Goal: Find specific fact: Find specific fact

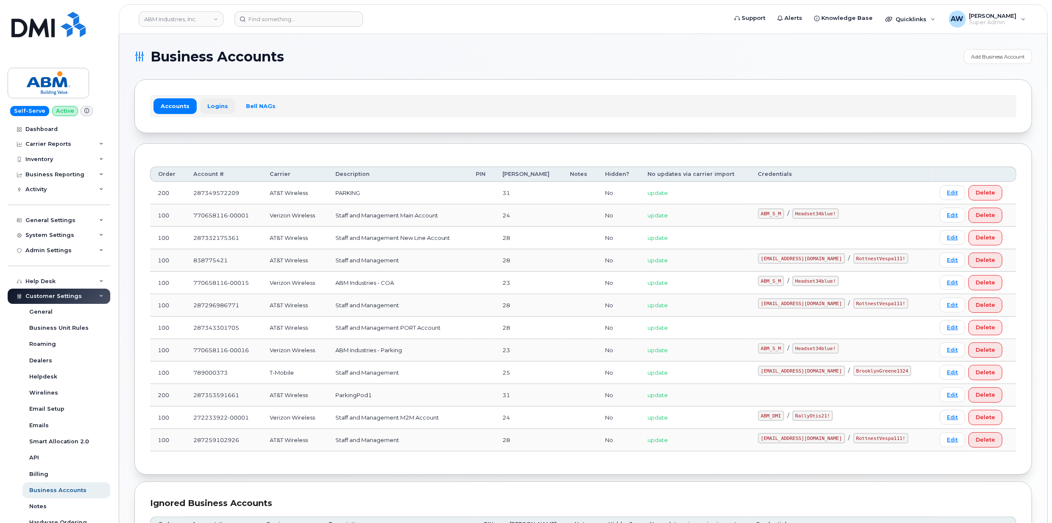
click at [213, 108] on link "Logins" at bounding box center [217, 105] width 35 height 15
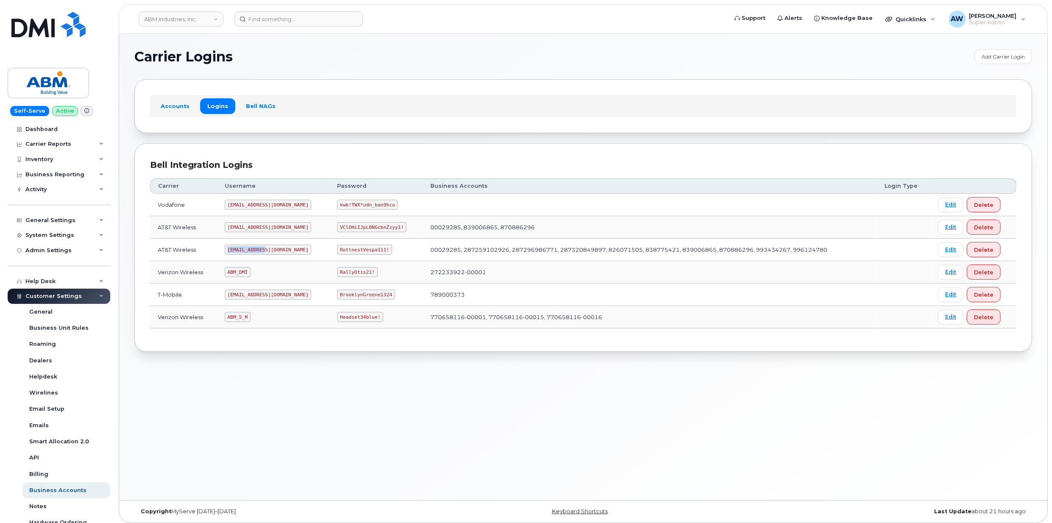
drag, startPoint x: 231, startPoint y: 252, endPoint x: 269, endPoint y: 253, distance: 37.4
click at [269, 253] on td "[EMAIL_ADDRESS][DOMAIN_NAME]" at bounding box center [273, 250] width 112 height 22
copy code "[EMAIL_ADDRESS][DOMAIN_NAME]"
drag, startPoint x: 313, startPoint y: 248, endPoint x: 368, endPoint y: 255, distance: 55.5
click at [368, 255] on td "RottnestVespa111!" at bounding box center [376, 250] width 93 height 22
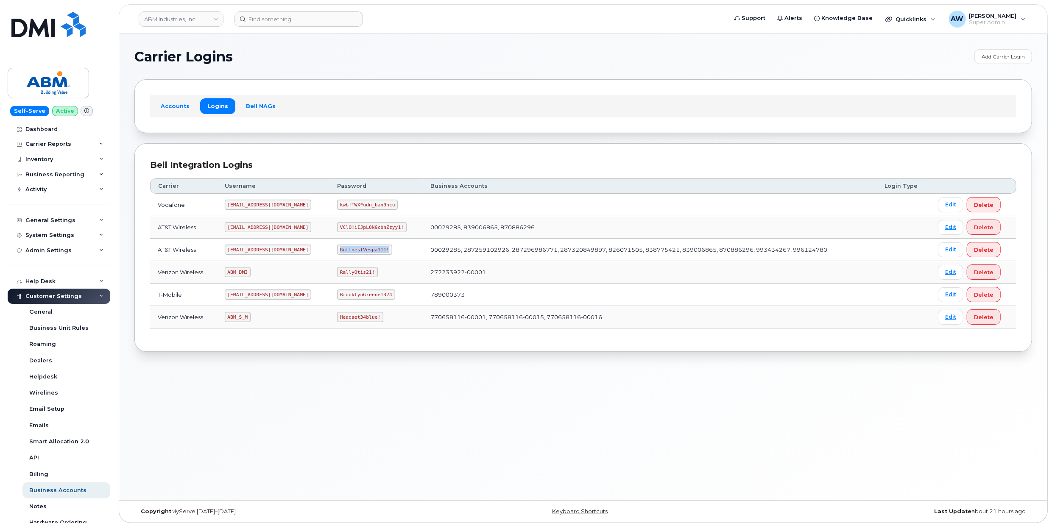
copy code "RottnestVespa111!"
drag, startPoint x: 228, startPoint y: 319, endPoint x: 251, endPoint y: 319, distance: 22.9
click at [251, 319] on code "ABM_S_M" at bounding box center [238, 317] width 26 height 10
copy code "ABM_S_M"
drag, startPoint x: 313, startPoint y: 321, endPoint x: 353, endPoint y: 321, distance: 40.3
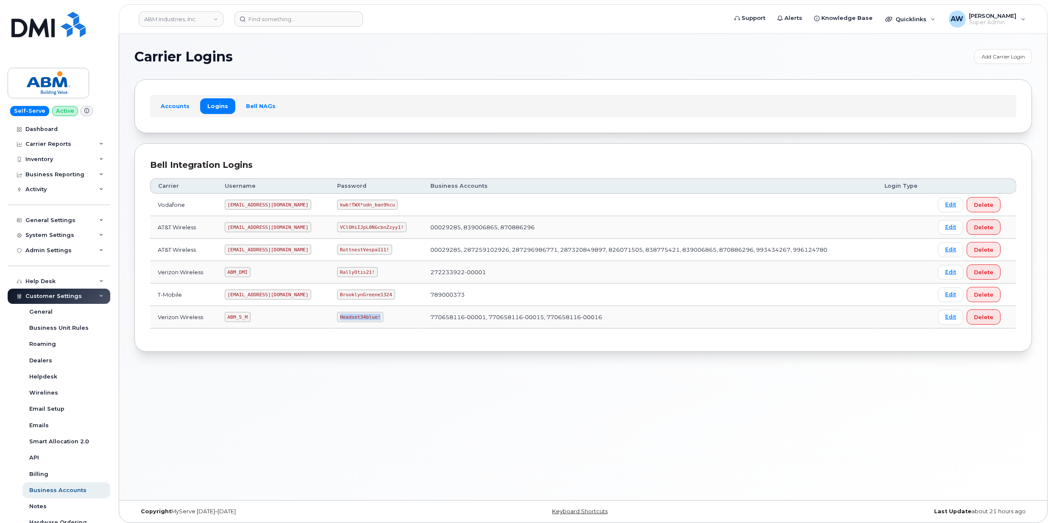
click at [353, 321] on td "Headset34blue!" at bounding box center [376, 317] width 93 height 22
copy code "Headset34blue!"
